Goal: Information Seeking & Learning: Find specific fact

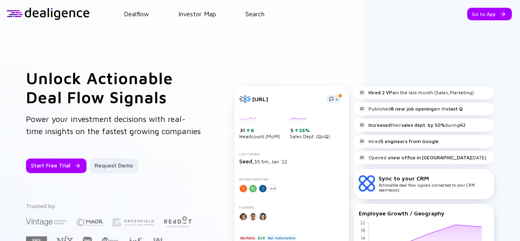
click at [74, 16] on div at bounding box center [48, 14] width 83 height 12
click at [152, 7] on header "Dealflow Investor Map Search Go to App Dealflow Investor Map Go to App" at bounding box center [260, 14] width 520 height 28
click at [141, 13] on link "Dealflow" at bounding box center [136, 13] width 25 height 7
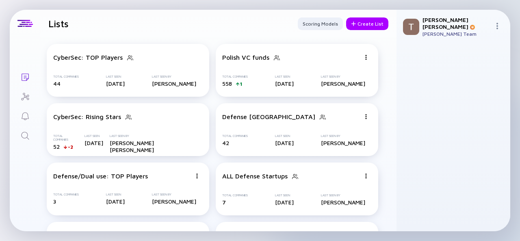
click at [28, 136] on icon "Search" at bounding box center [25, 136] width 10 height 10
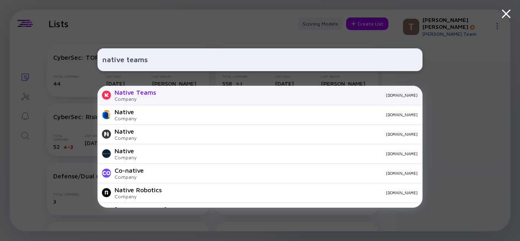
type input "native teams"
click at [145, 98] on div "Company" at bounding box center [135, 99] width 41 height 6
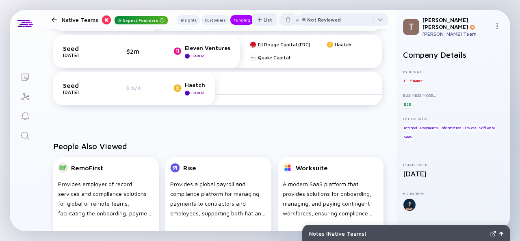
scroll to position [325, 0]
